Goal: Task Accomplishment & Management: Manage account settings

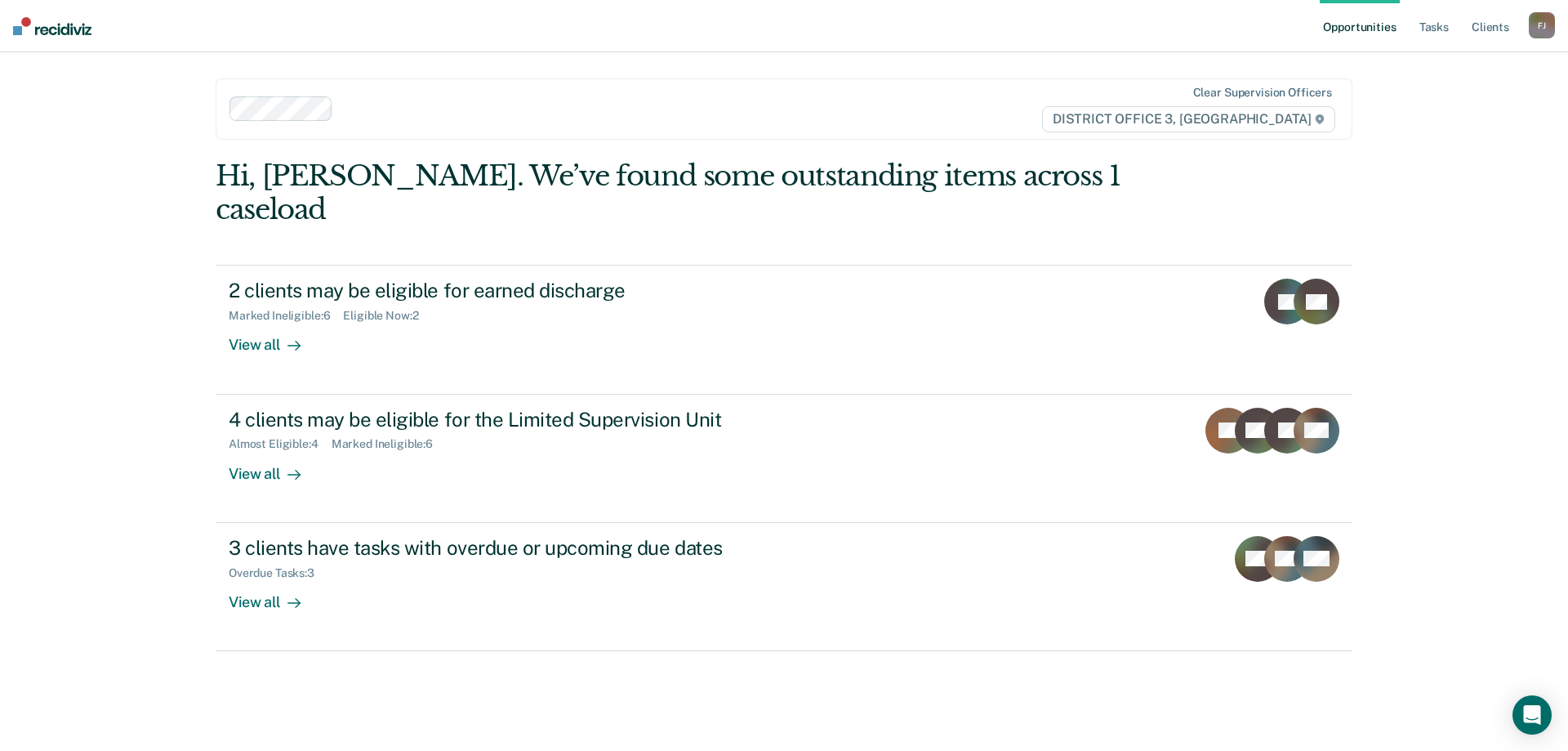
click at [880, 692] on div "Hi, [PERSON_NAME]. We’ve found some outstanding items across 1 caseload 2 clien…" at bounding box center [783, 443] width 1137 height 568
click at [1426, 39] on link "Tasks" at bounding box center [1433, 26] width 36 height 53
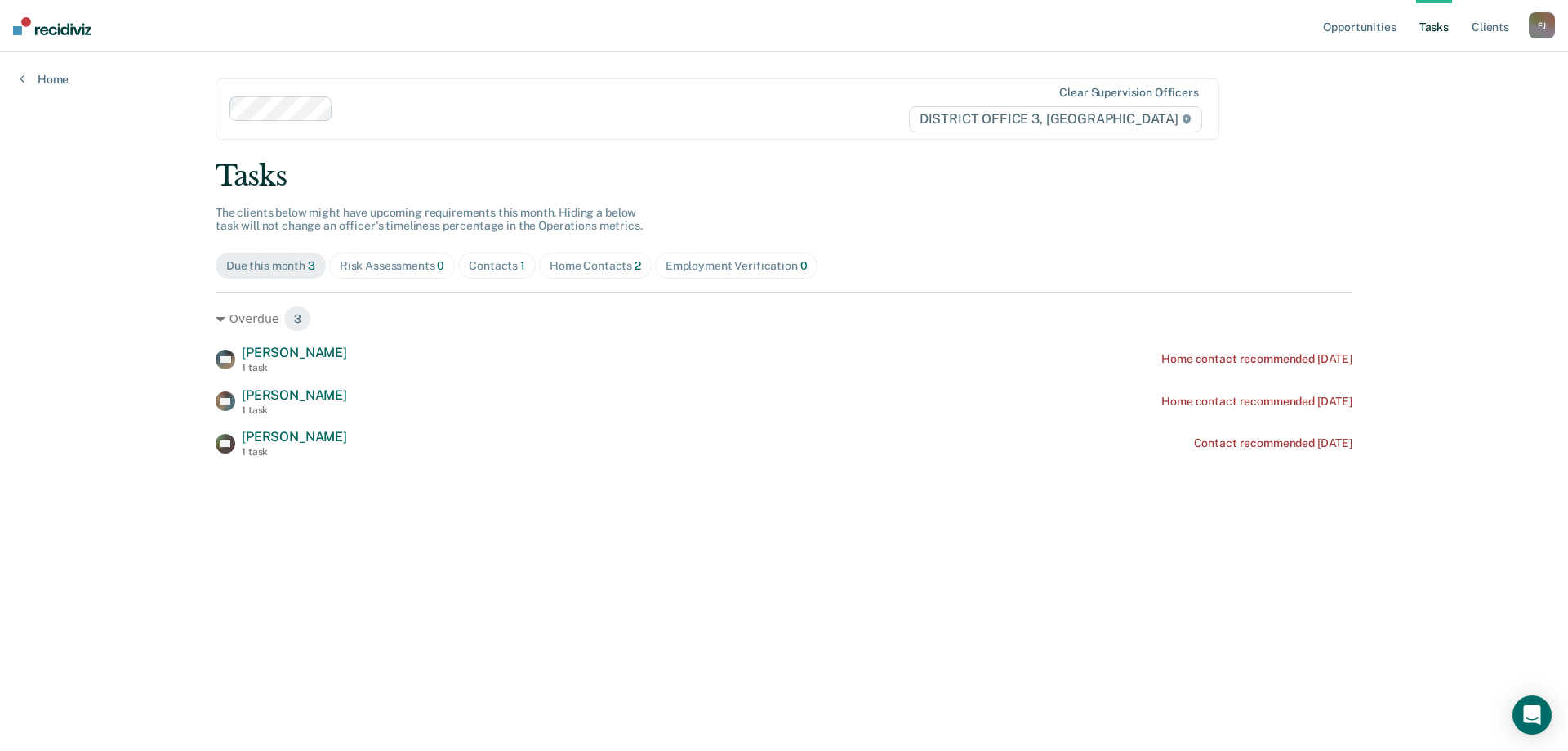
click at [1085, 605] on main "Clear supervision officers DISTRICT OFFICE 3, [PERSON_NAME] Tasks The clients b…" at bounding box center [784, 382] width 1176 height 659
click at [353, 563] on main "Clear supervision officers DISTRICT OFFICE 3, [PERSON_NAME] Tasks The clients b…" at bounding box center [784, 382] width 1176 height 659
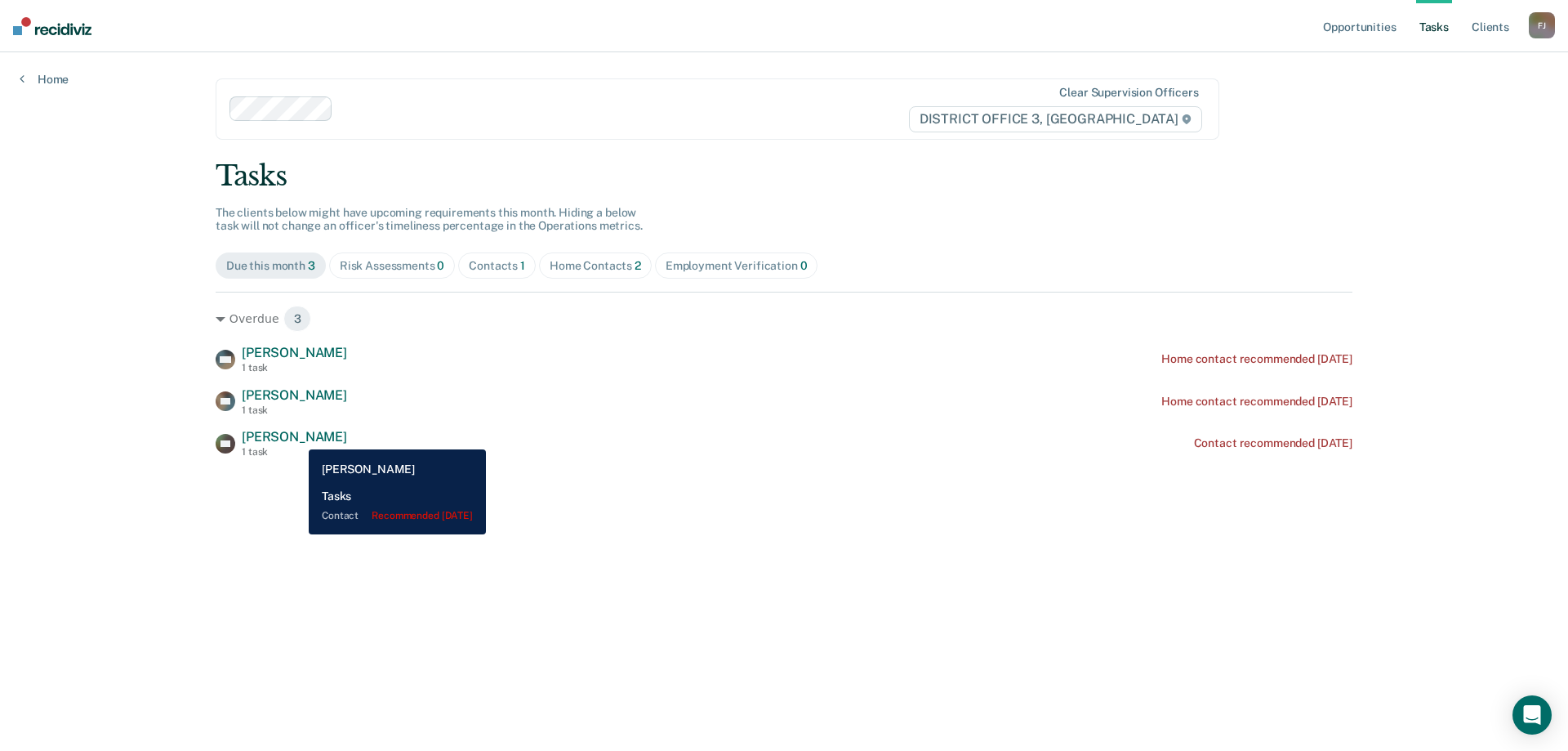
click at [297, 437] on span "[PERSON_NAME]" at bounding box center [294, 437] width 105 height 16
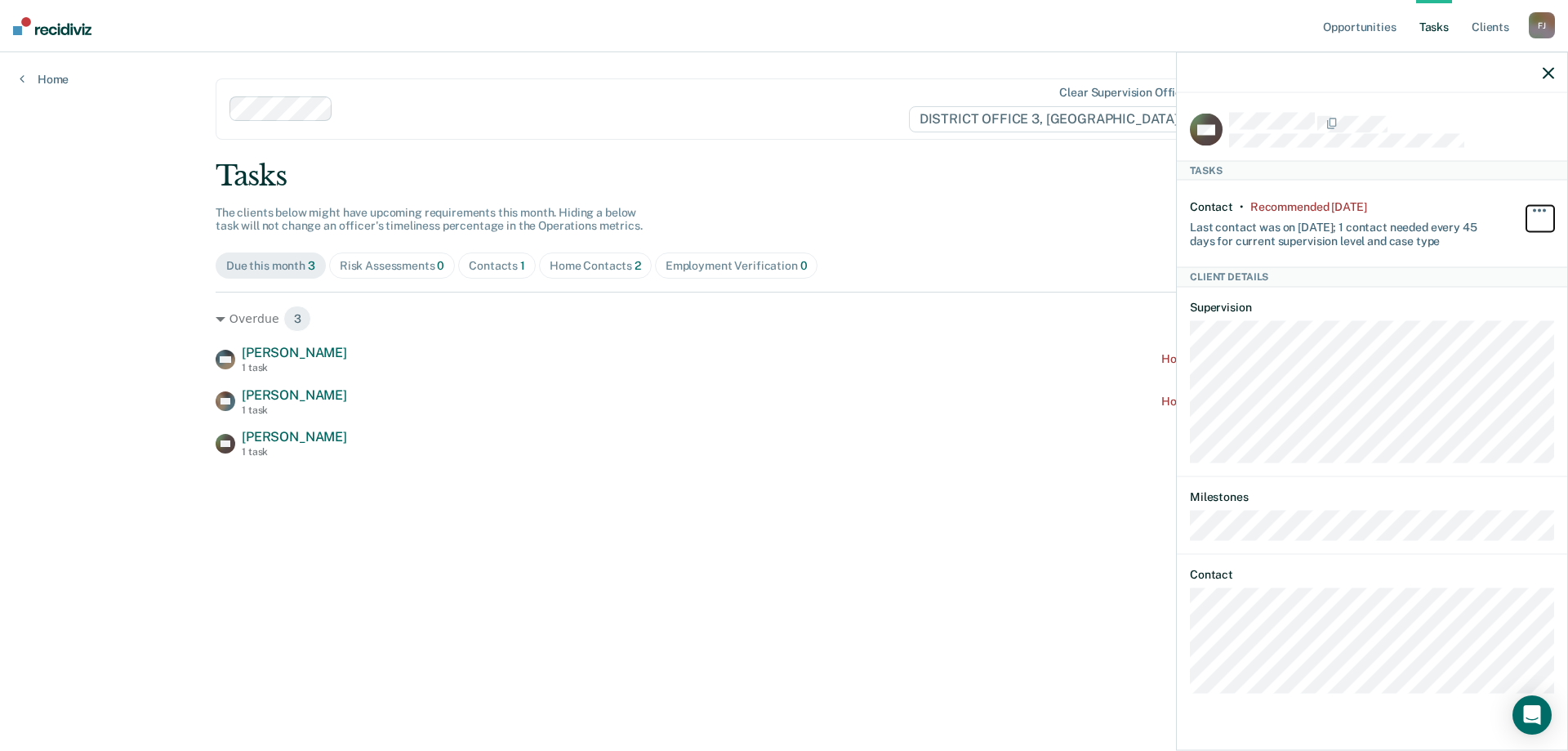
click at [1542, 208] on button "button" at bounding box center [1540, 218] width 28 height 26
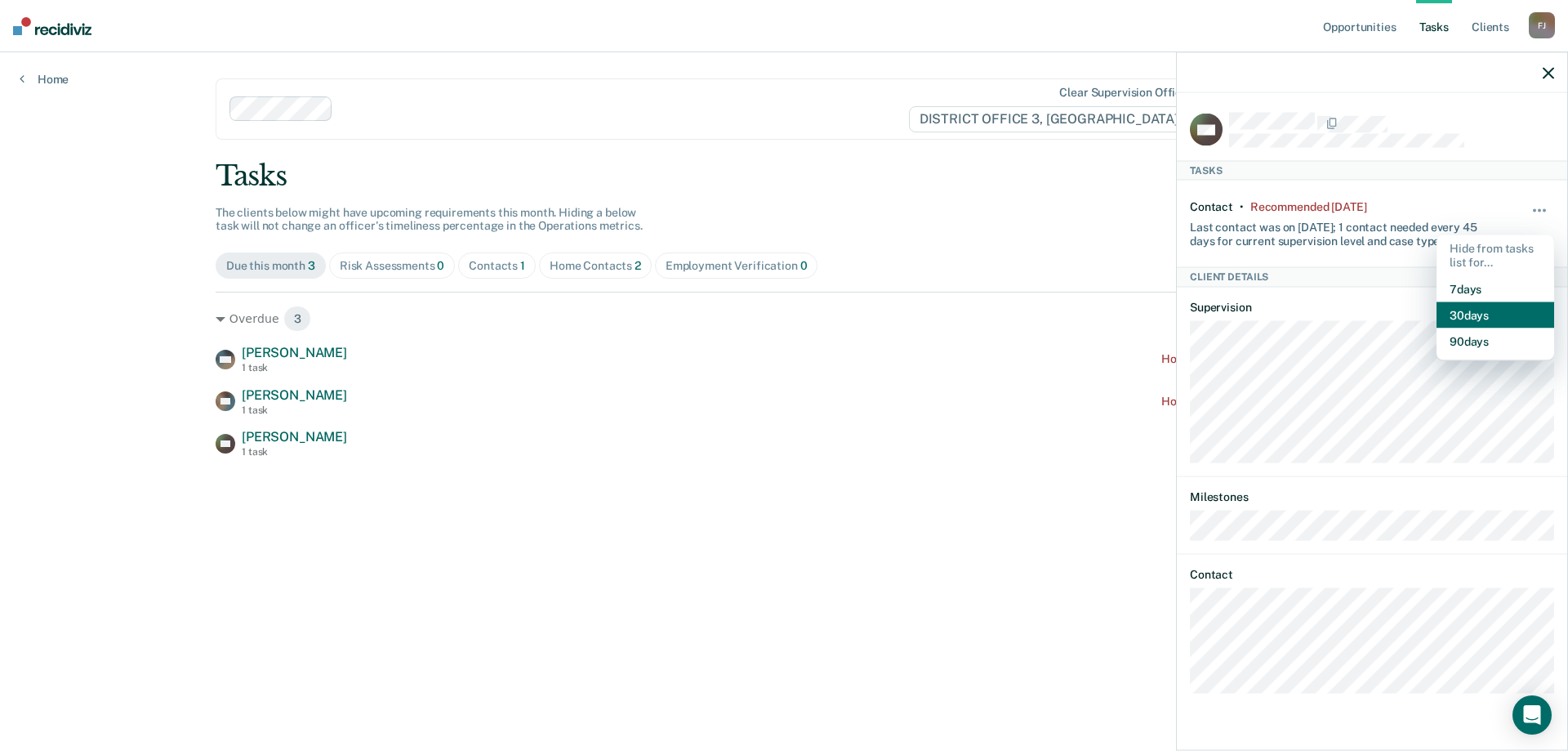
click at [1494, 307] on button "30 days" at bounding box center [1495, 314] width 117 height 26
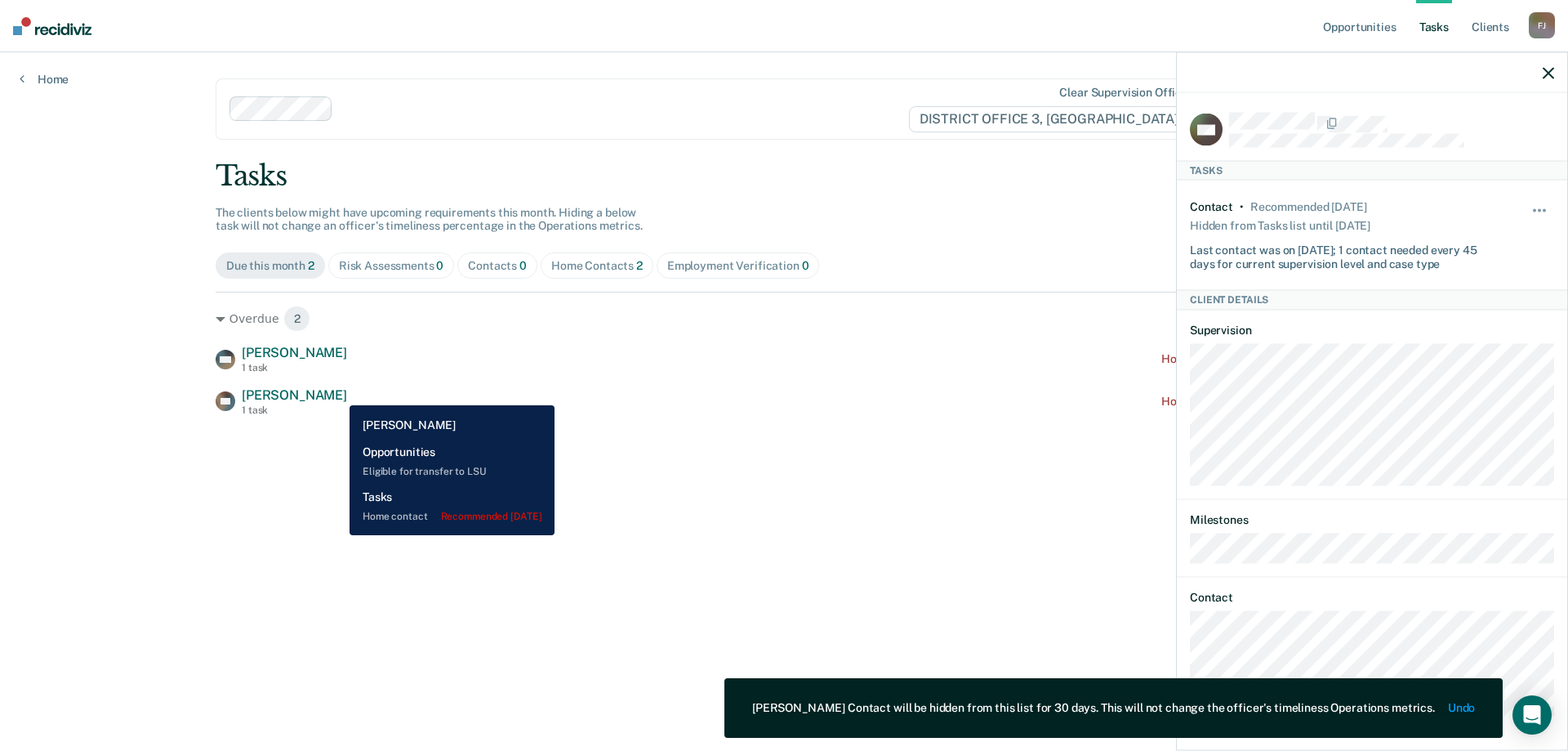
click at [337, 393] on div "TW [PERSON_NAME] 1 task Home contact recommended [DATE]" at bounding box center [783, 401] width 1137 height 29
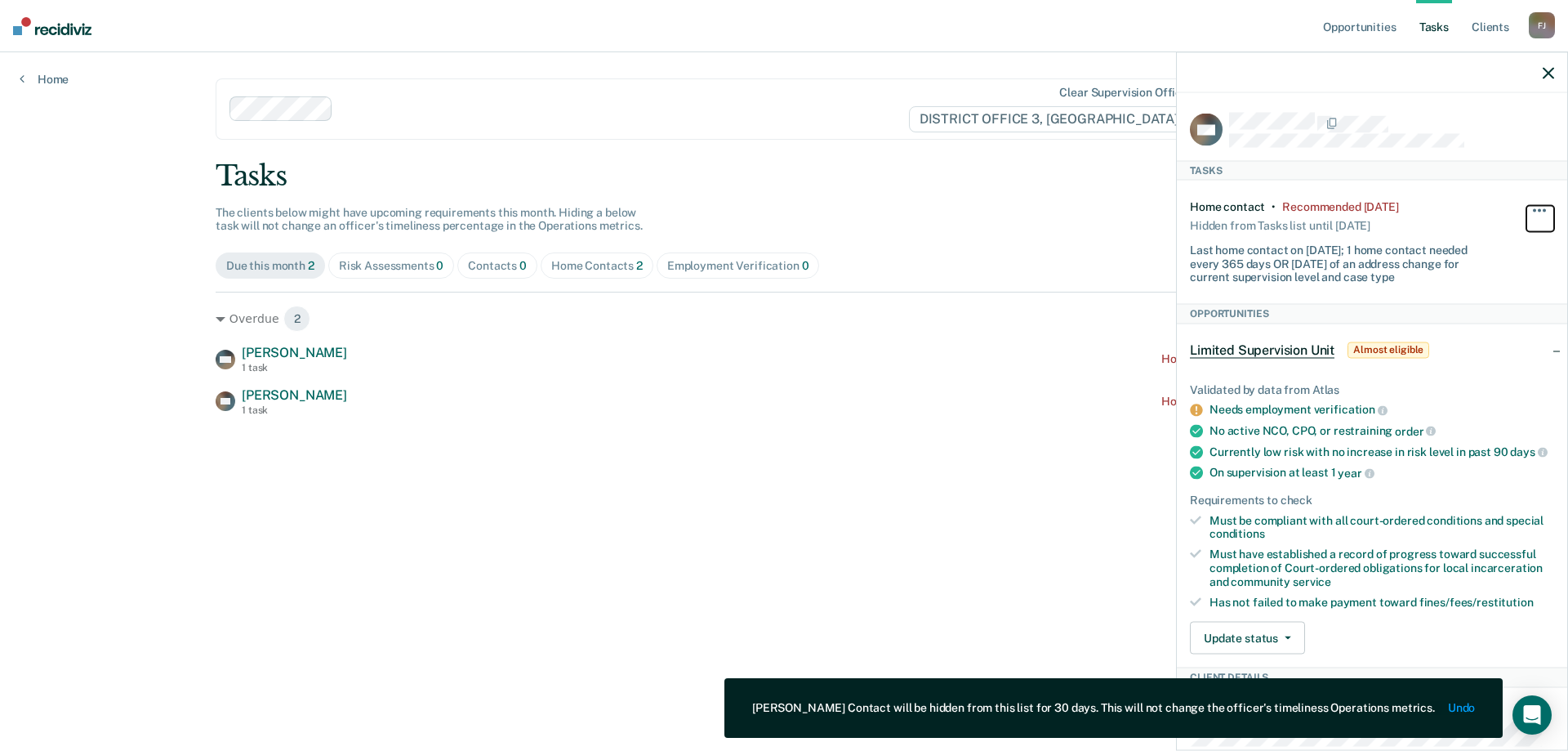
click at [1537, 208] on span "button" at bounding box center [1539, 210] width 4 height 4
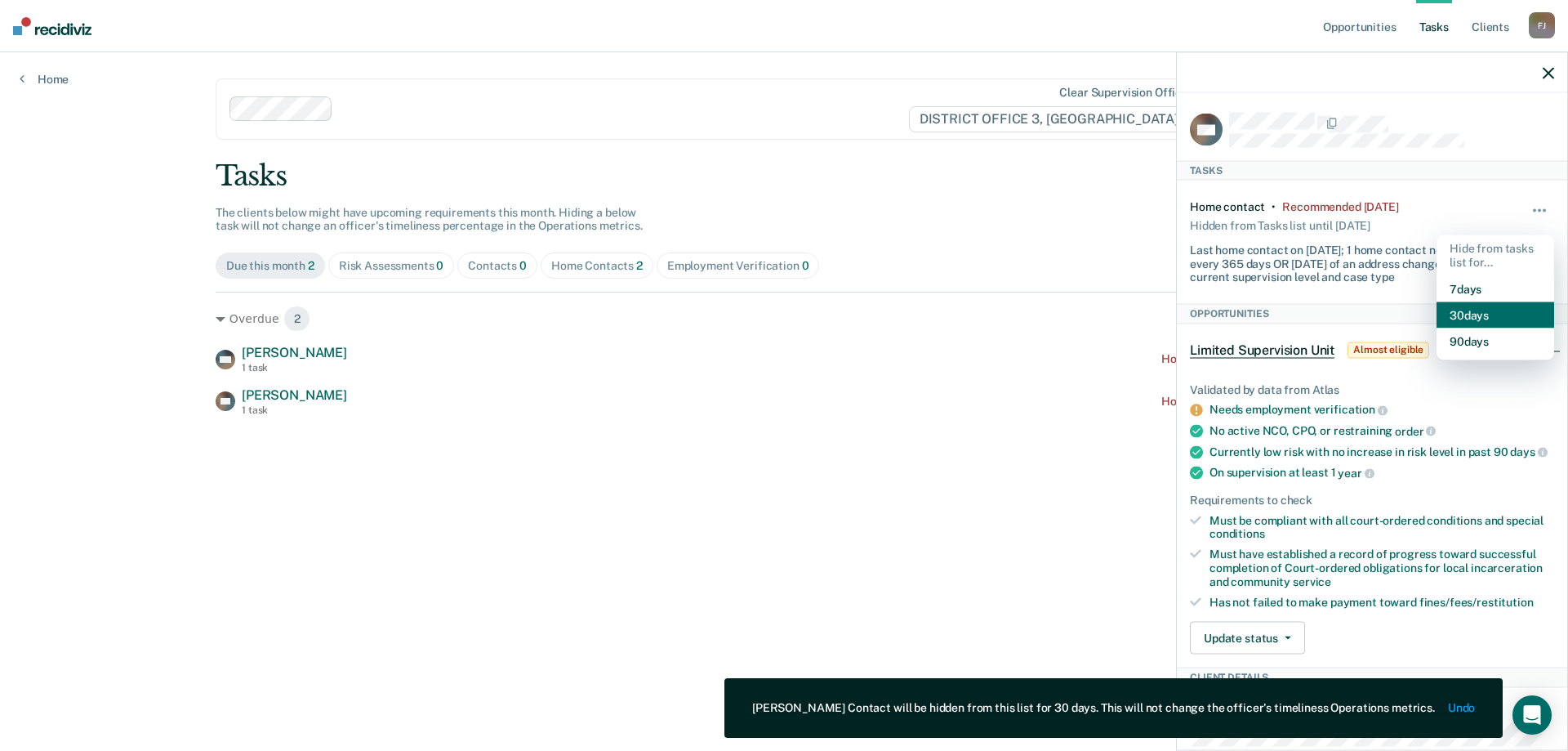
click at [1476, 310] on button "30 days" at bounding box center [1495, 314] width 117 height 26
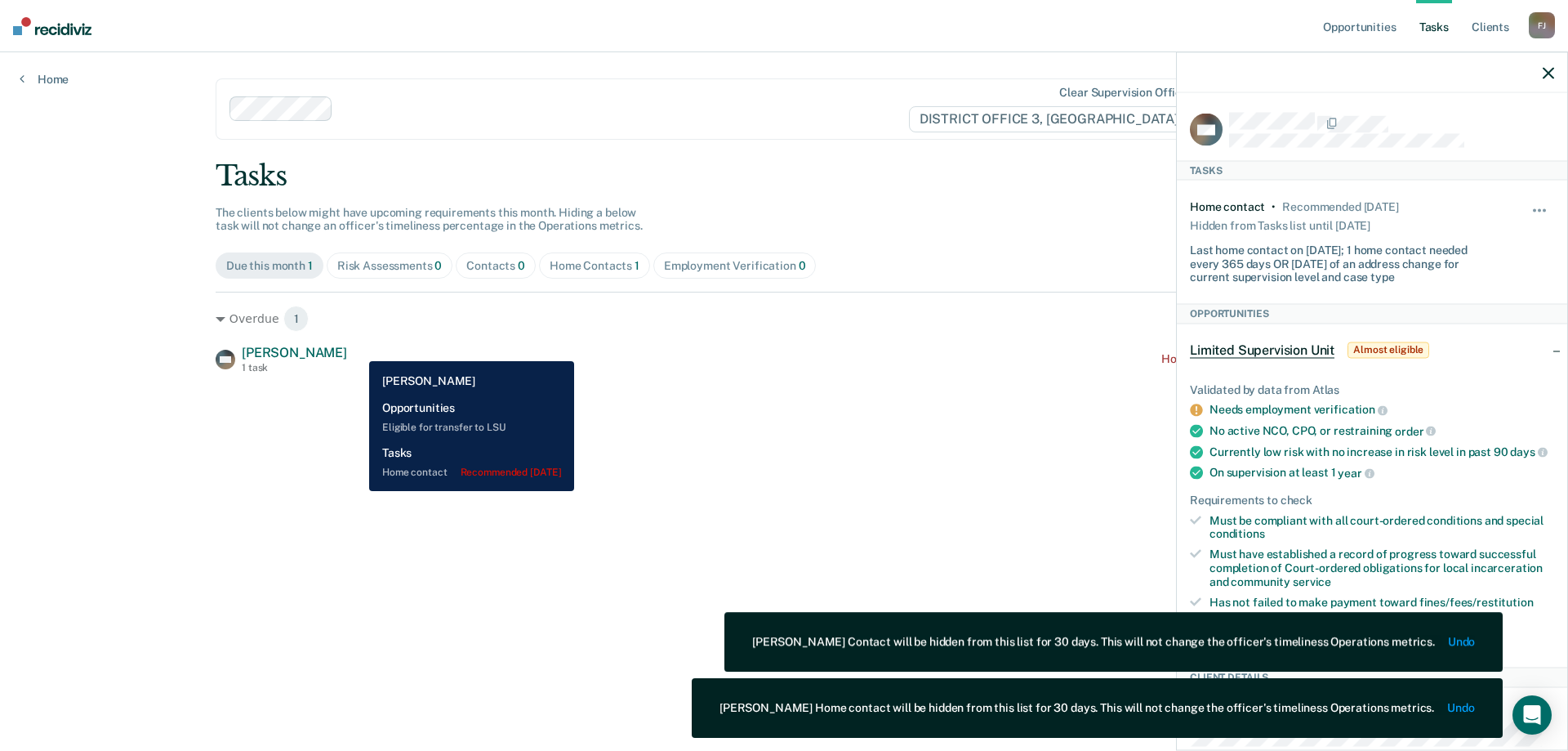
click at [357, 349] on div "MH [PERSON_NAME] 1 task Home contact recommended [DATE]" at bounding box center [783, 359] width 1137 height 29
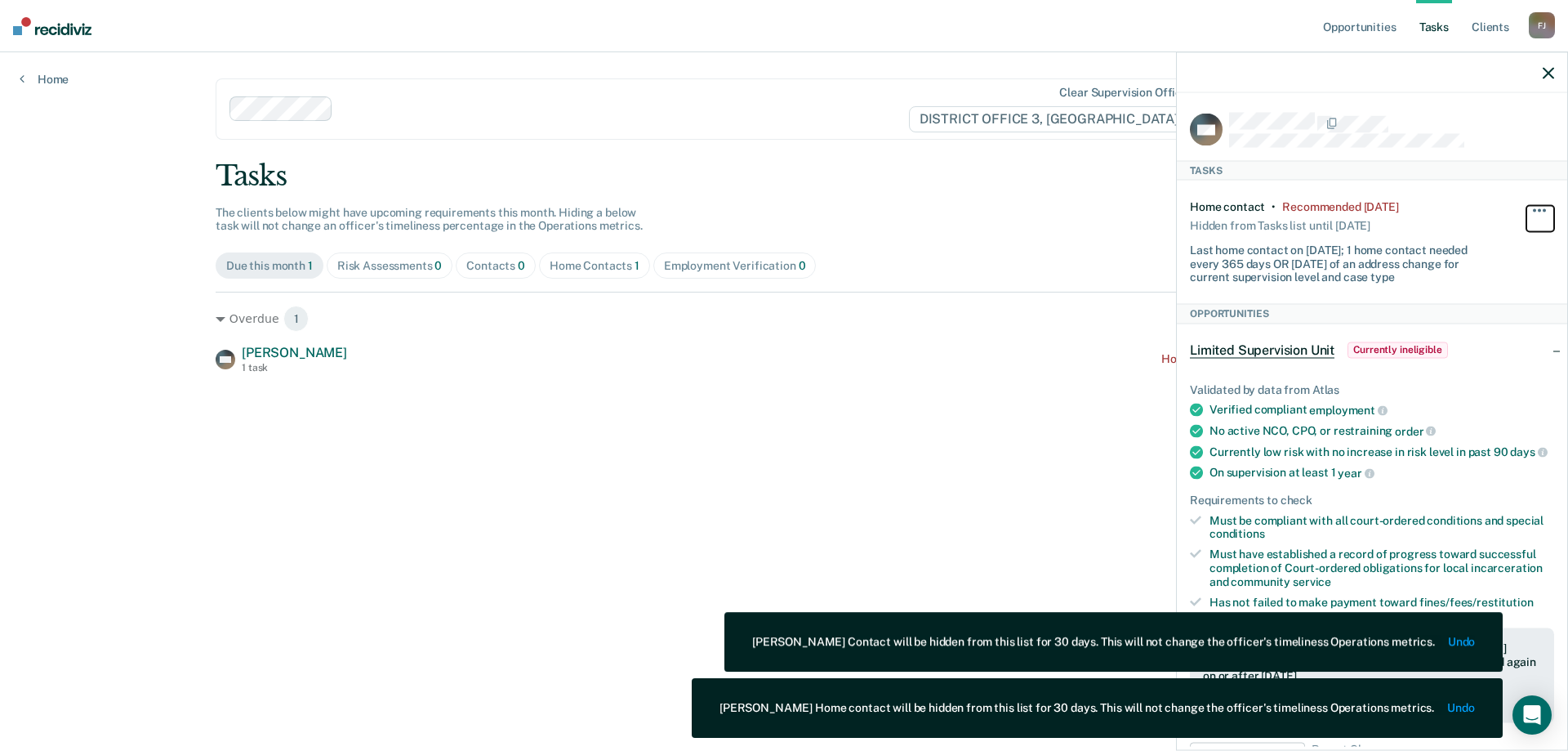
click at [1533, 208] on span "button" at bounding box center [1535, 210] width 4 height 4
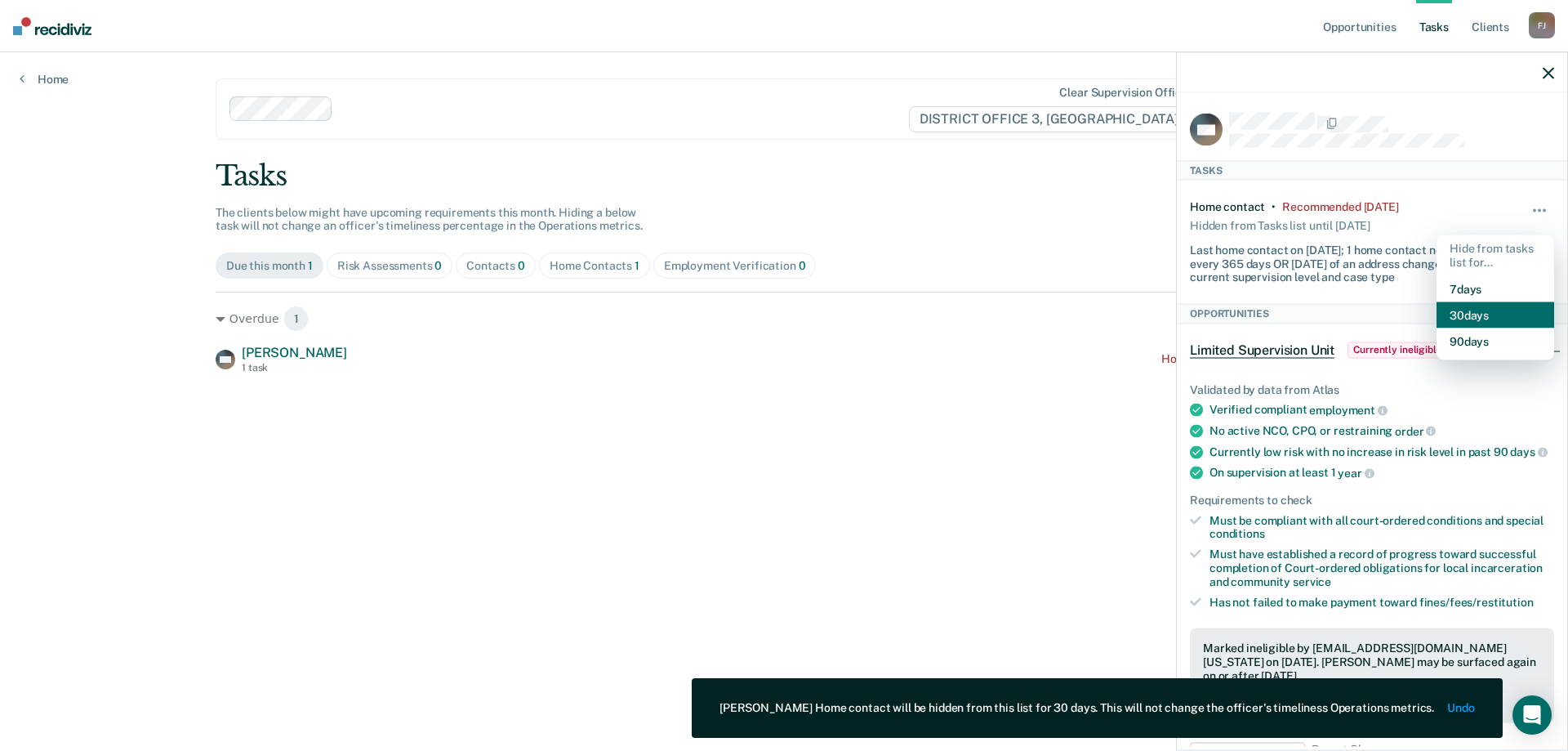
click at [1474, 303] on button "30 days" at bounding box center [1495, 314] width 117 height 26
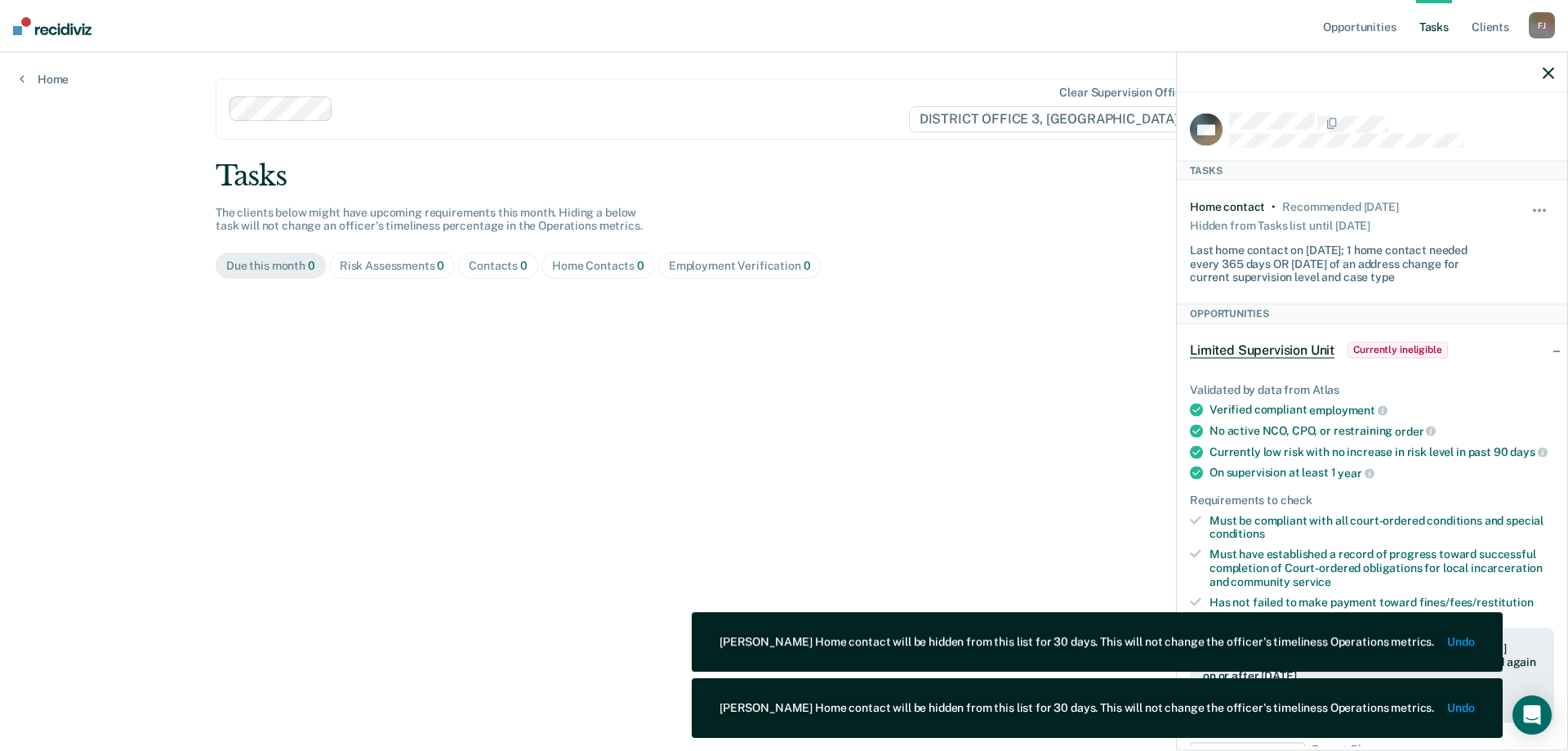
click at [913, 500] on main "Clear supervision officers DISTRICT OFFICE 3, [PERSON_NAME] Tasks The clients b…" at bounding box center [784, 382] width 1176 height 659
click at [1543, 77] on icon "button" at bounding box center [1548, 73] width 11 height 11
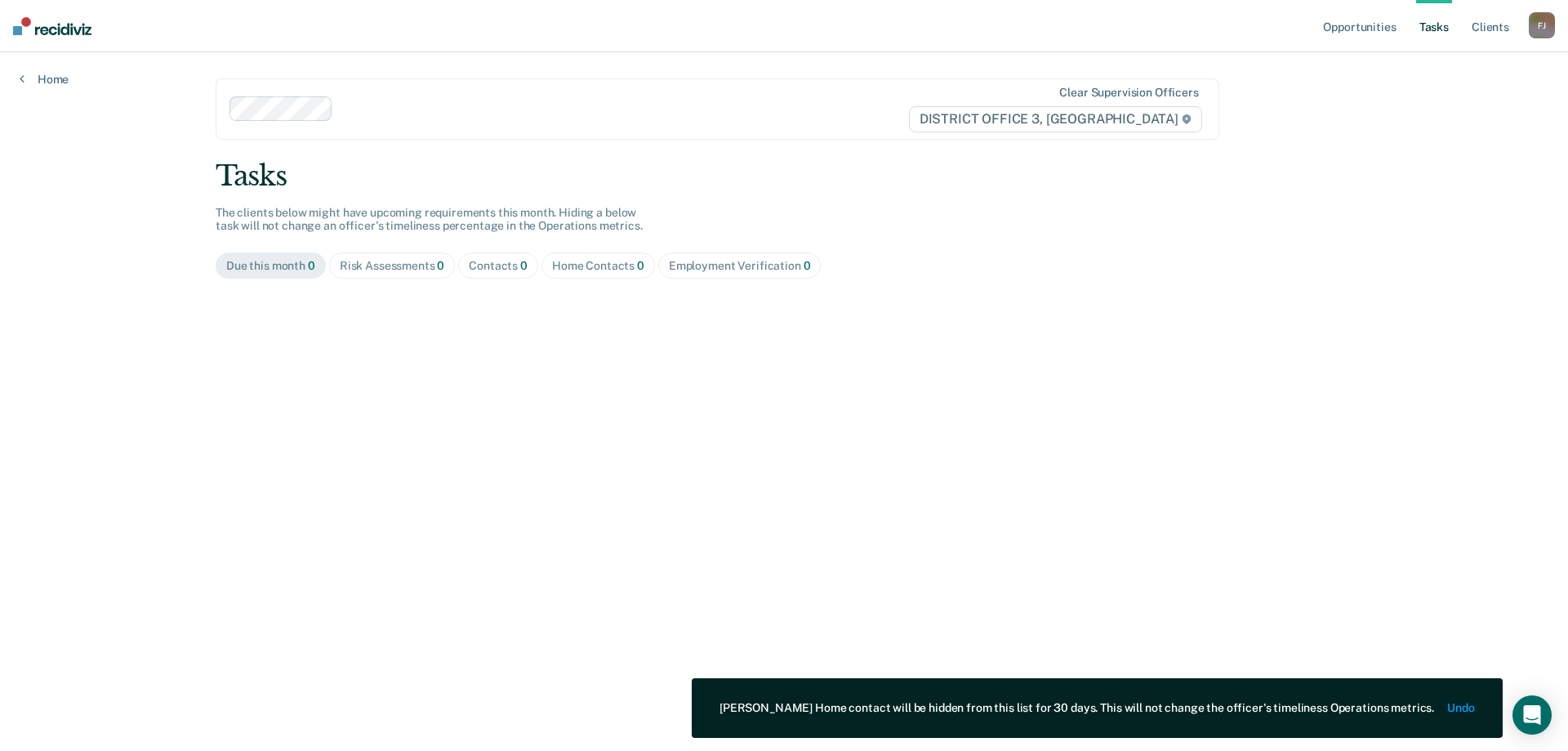
click at [714, 252] on span "Employment Verification 0" at bounding box center [739, 265] width 164 height 26
